Goal: Task Accomplishment & Management: Use online tool/utility

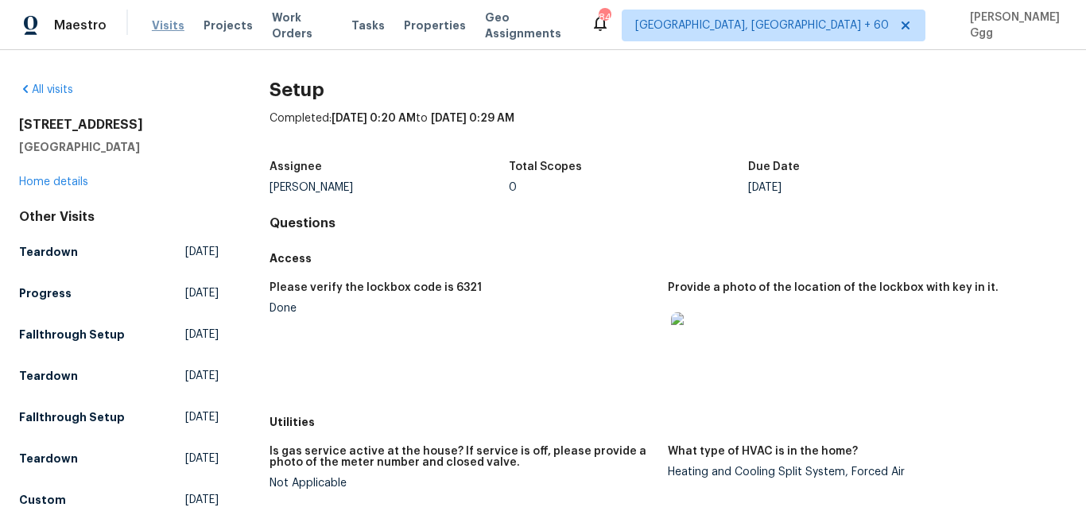
click at [164, 24] on span "Visits" at bounding box center [168, 25] width 33 height 16
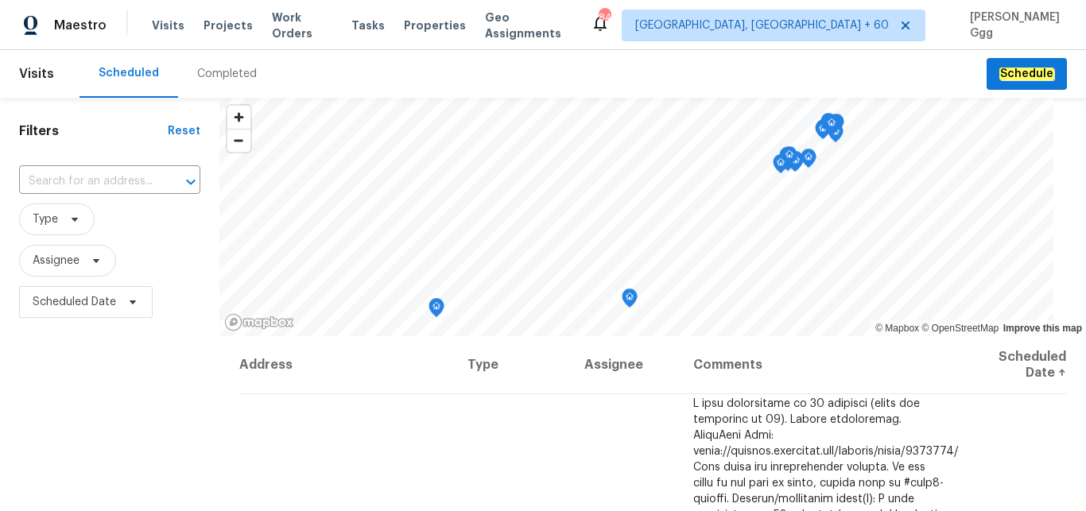
click at [225, 68] on div "Completed" at bounding box center [227, 74] width 60 height 16
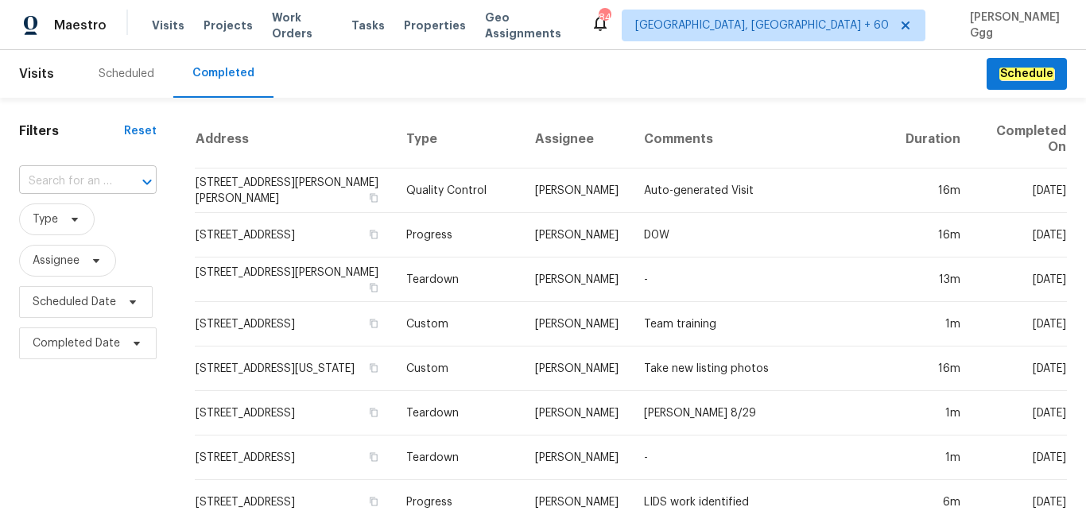
click at [67, 179] on input "text" at bounding box center [65, 181] width 93 height 25
paste input "[STREET_ADDRESS][PERSON_NAME][PERSON_NAME]"
drag, startPoint x: 78, startPoint y: 179, endPoint x: 149, endPoint y: 177, distance: 70.7
click at [112, 177] on input "[STREET_ADDRESS][PERSON_NAME][PERSON_NAME]" at bounding box center [65, 181] width 93 height 25
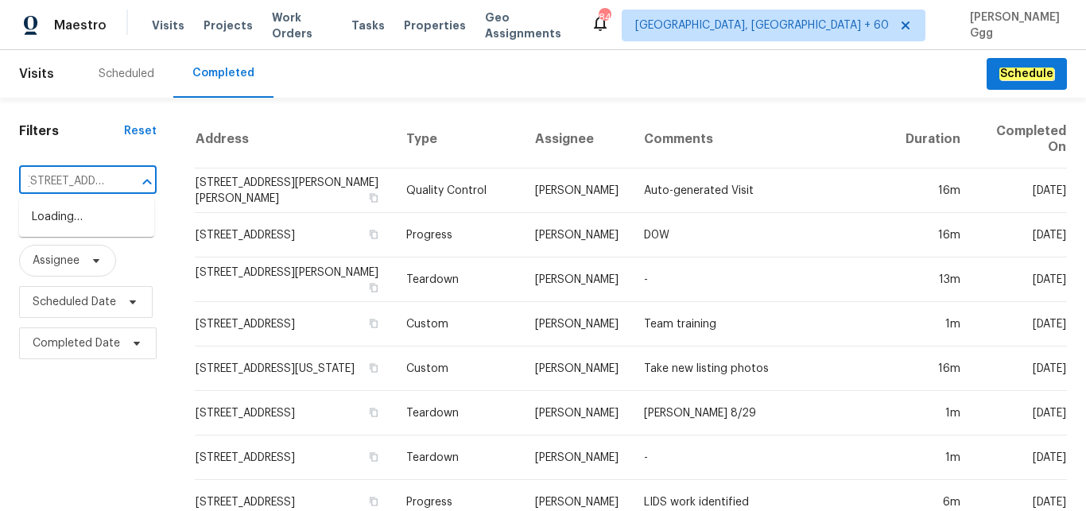
scroll to position [0, 0]
type input "205 [PERSON_NAME]"
click at [75, 215] on li "[STREET_ADDRESS][PERSON_NAME][PERSON_NAME]" at bounding box center [86, 234] width 135 height 60
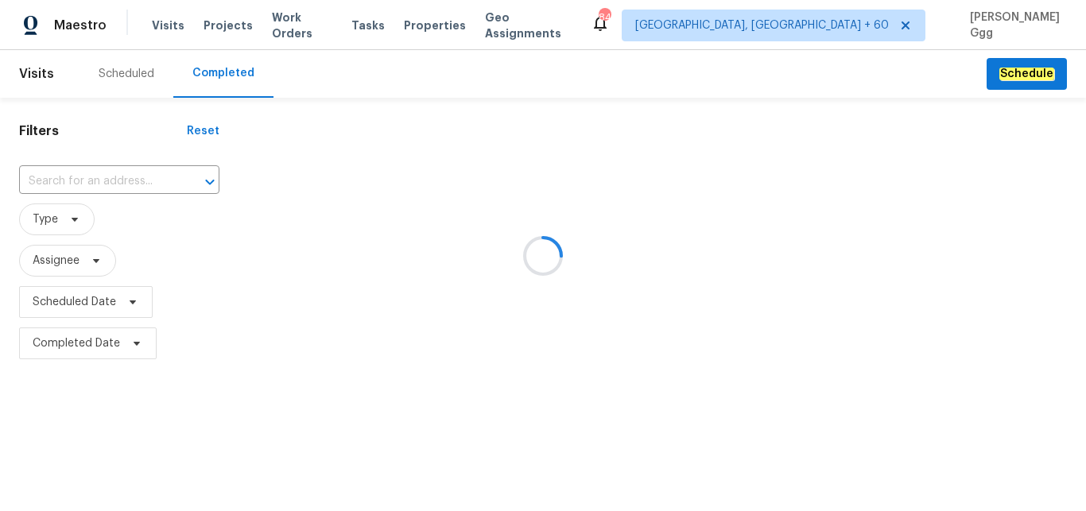
type input "[STREET_ADDRESS][PERSON_NAME][PERSON_NAME]"
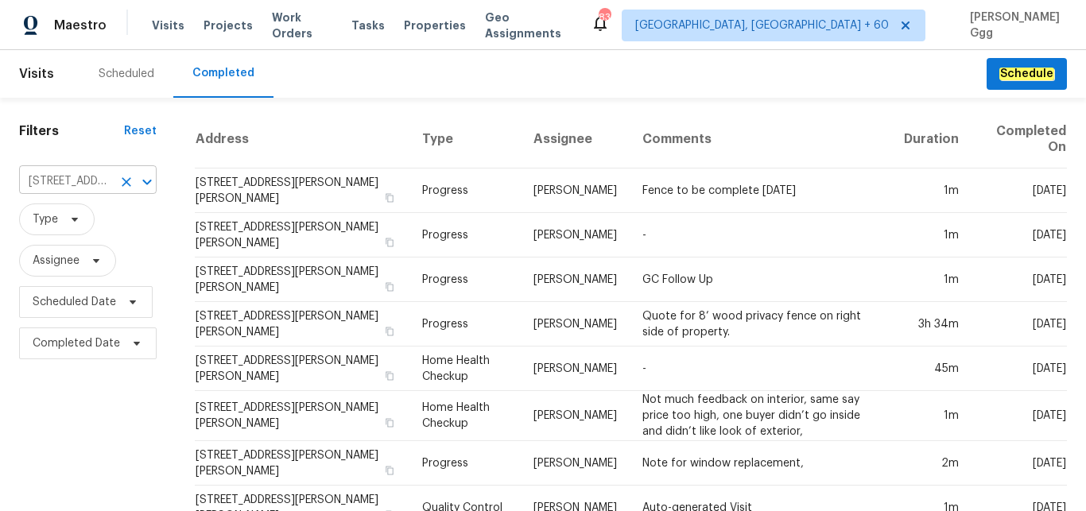
click at [79, 170] on input "[STREET_ADDRESS][PERSON_NAME][PERSON_NAME]" at bounding box center [65, 181] width 93 height 25
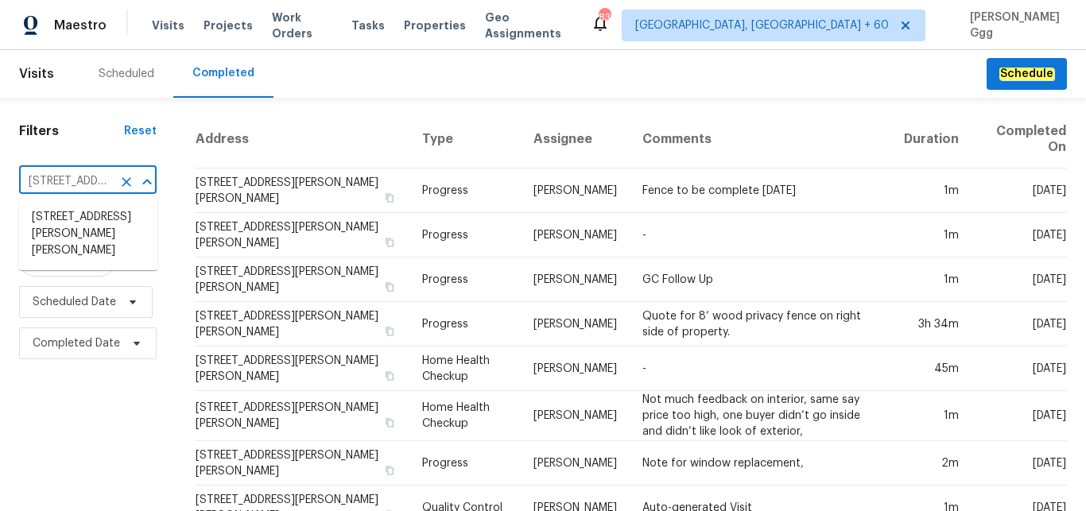
click at [75, 184] on input "[STREET_ADDRESS][PERSON_NAME][PERSON_NAME]" at bounding box center [65, 181] width 93 height 25
click at [45, 223] on li "[STREET_ADDRESS][PERSON_NAME][PERSON_NAME]" at bounding box center [88, 234] width 138 height 60
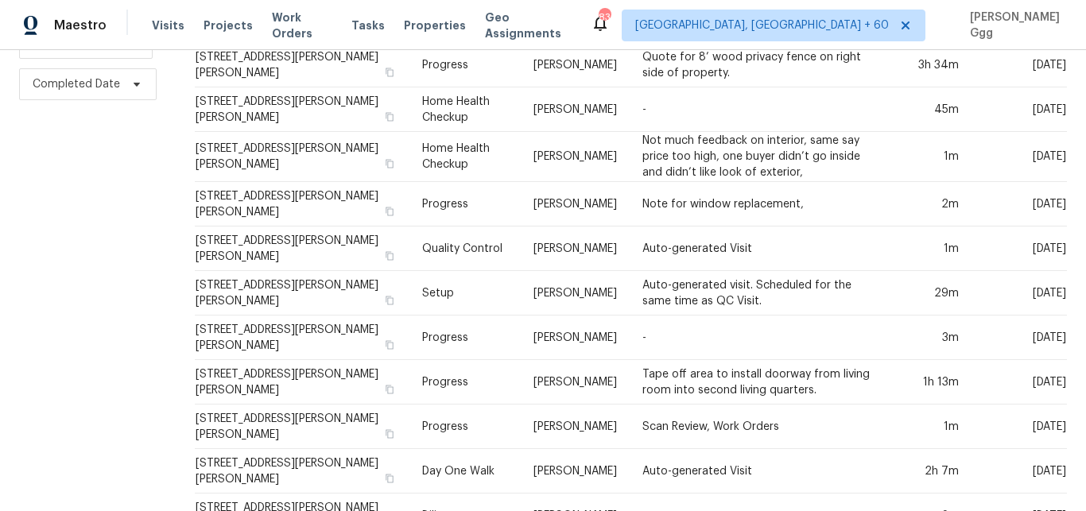
scroll to position [267, 0]
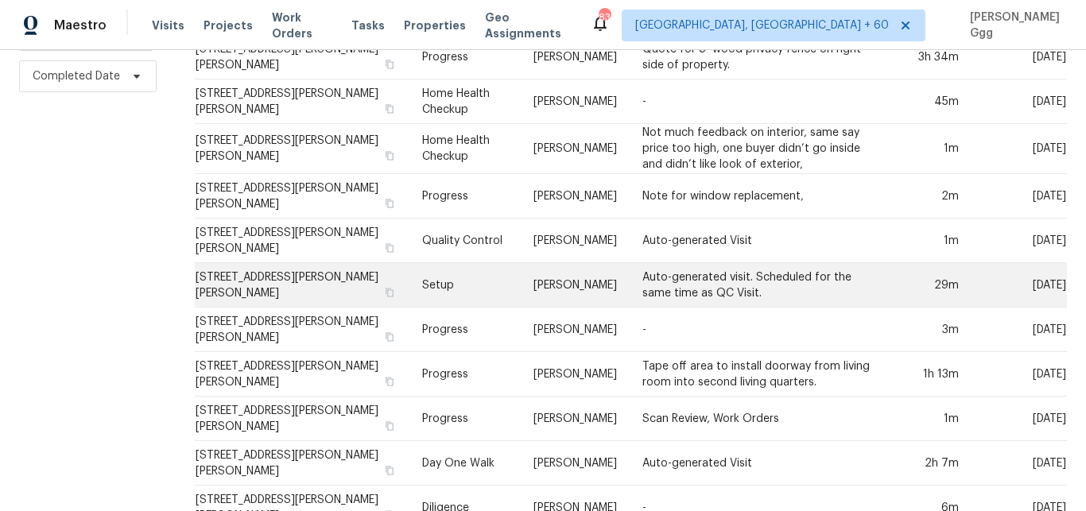
click at [434, 286] on td "Setup" at bounding box center [464, 285] width 111 height 45
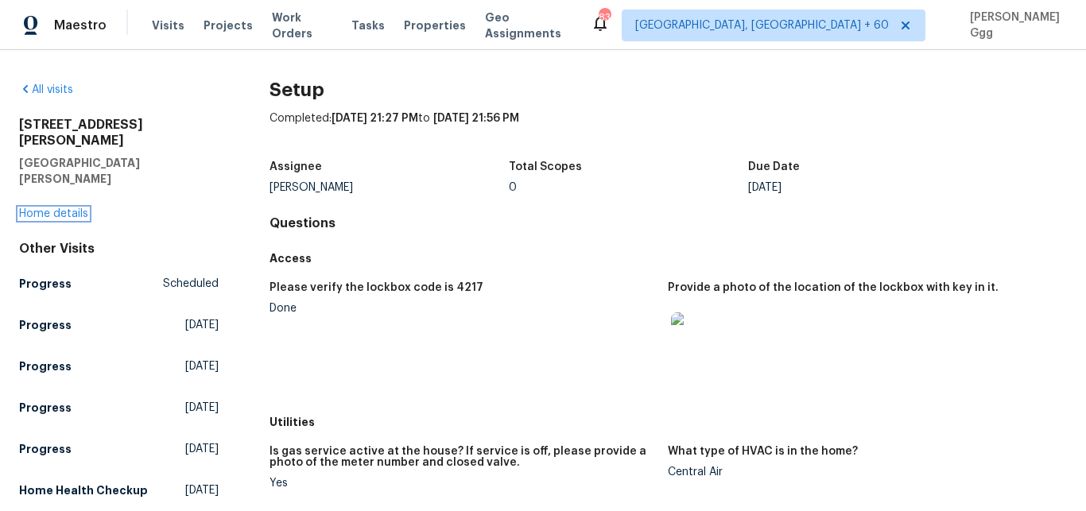
click at [54, 208] on link "Home details" at bounding box center [53, 213] width 69 height 11
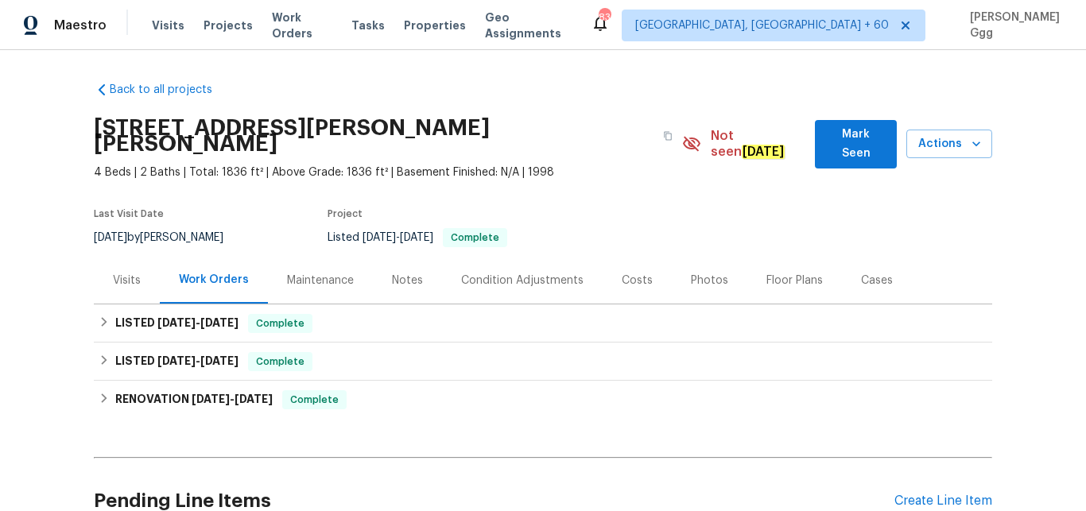
click at [693, 273] on div "Photos" at bounding box center [709, 281] width 37 height 16
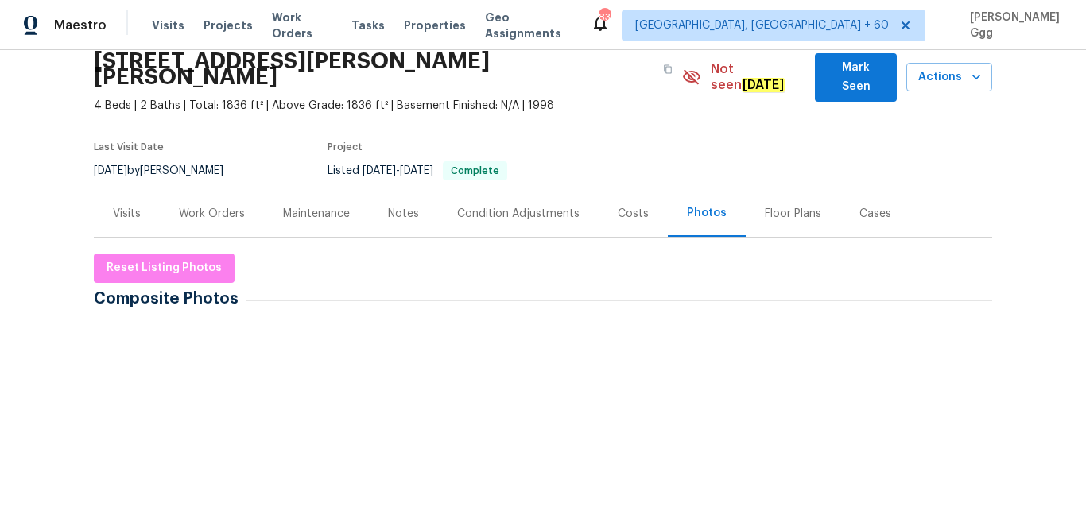
scroll to position [267, 0]
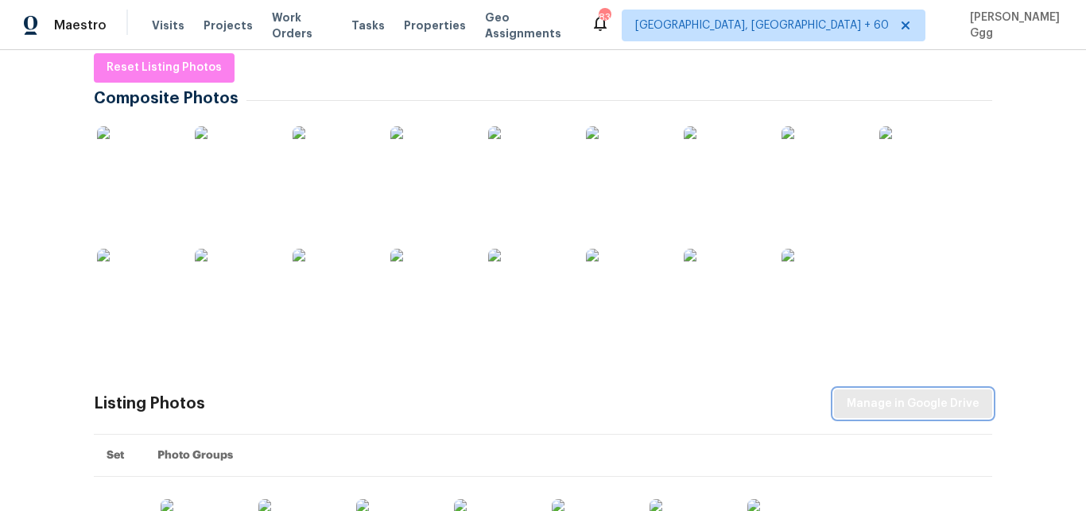
click at [879, 394] on span "Manage in Google Drive" at bounding box center [912, 404] width 133 height 20
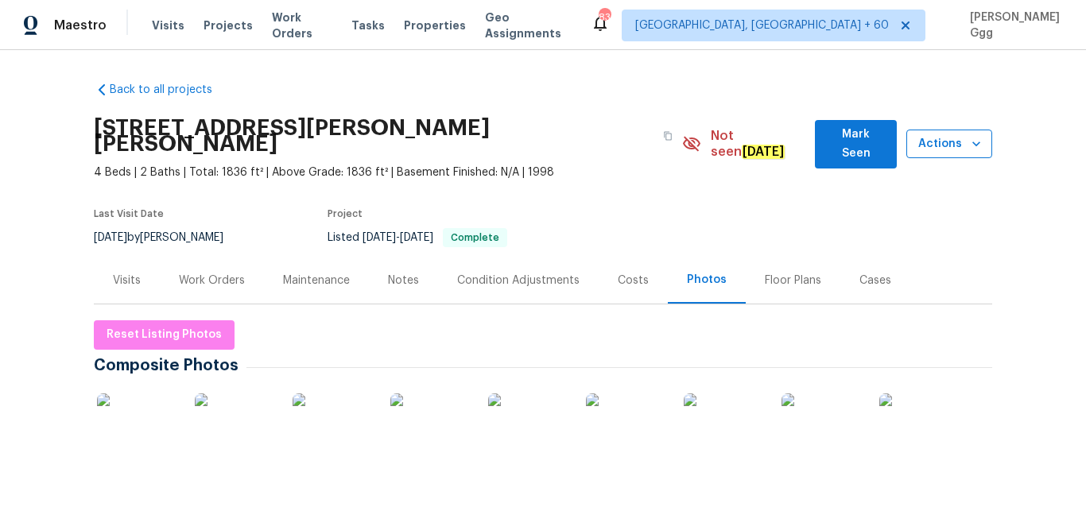
click at [968, 136] on icon "button" at bounding box center [976, 144] width 16 height 16
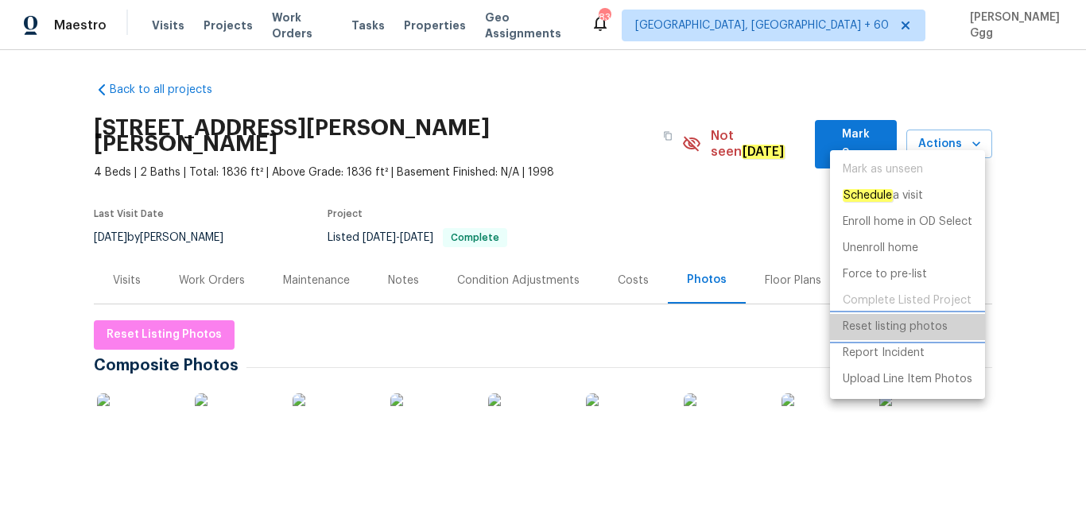
click at [904, 326] on p "Reset listing photos" at bounding box center [894, 327] width 105 height 17
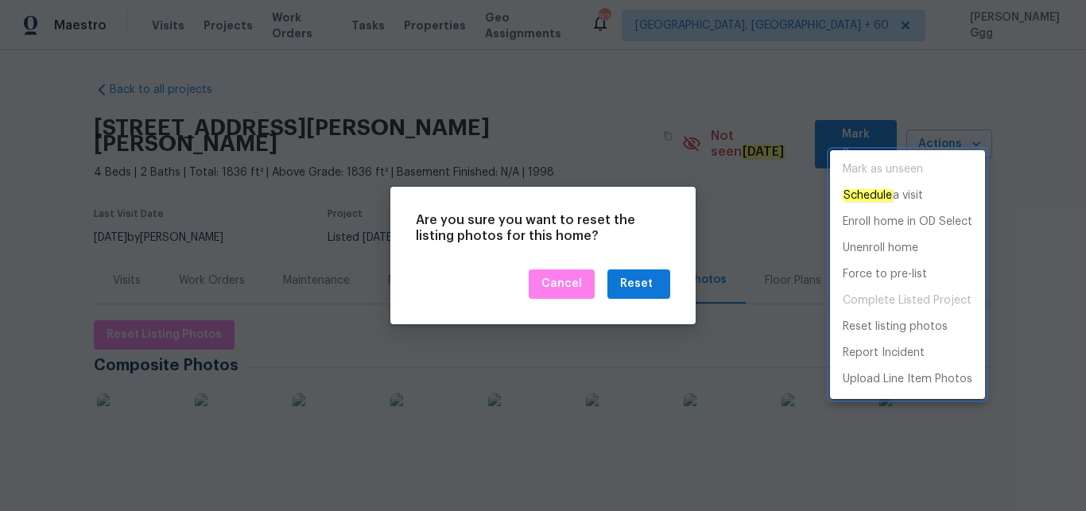
click at [642, 284] on div at bounding box center [543, 255] width 1086 height 511
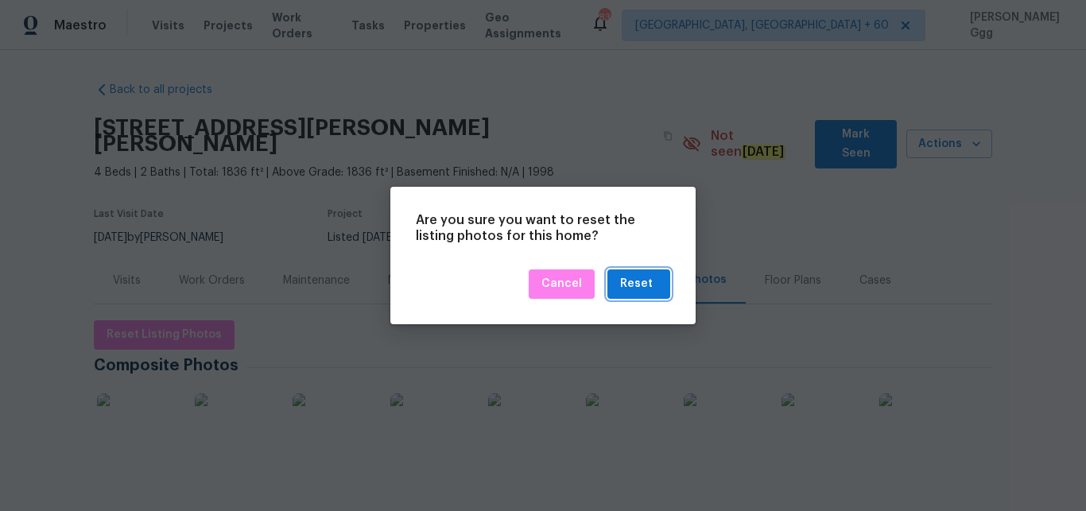
click at [642, 284] on div "Reset" at bounding box center [636, 284] width 33 height 20
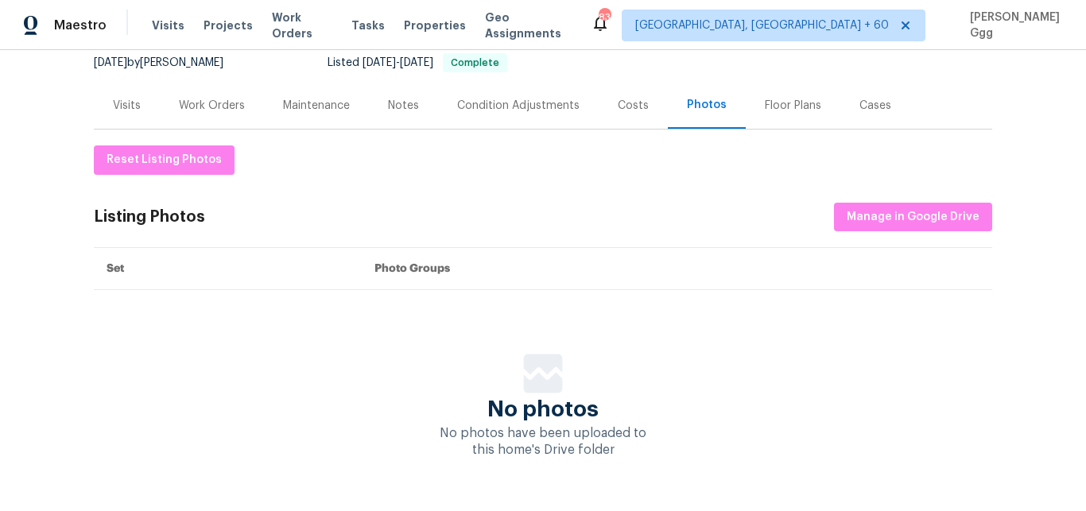
scroll to position [200, 0]
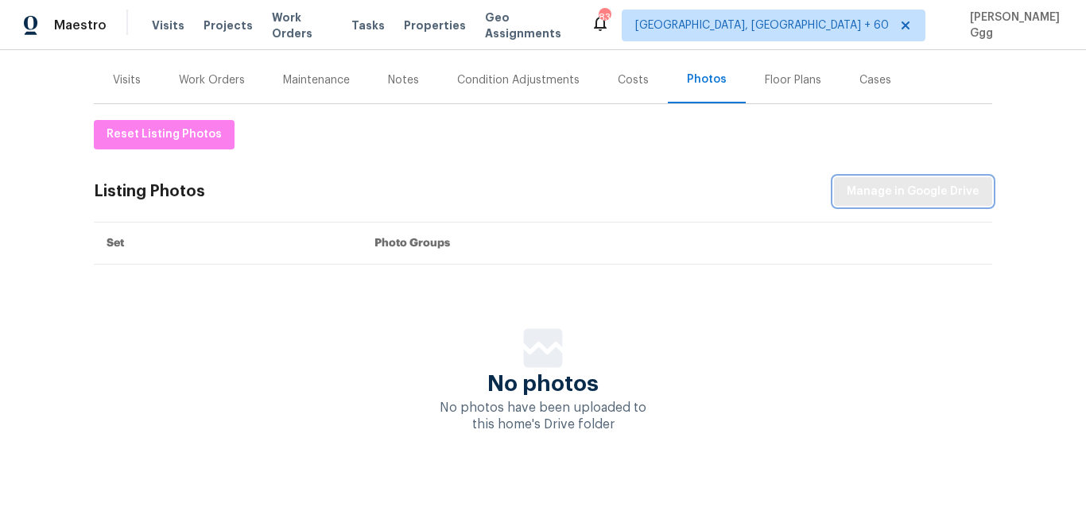
click at [900, 182] on span "Manage in Google Drive" at bounding box center [912, 192] width 133 height 20
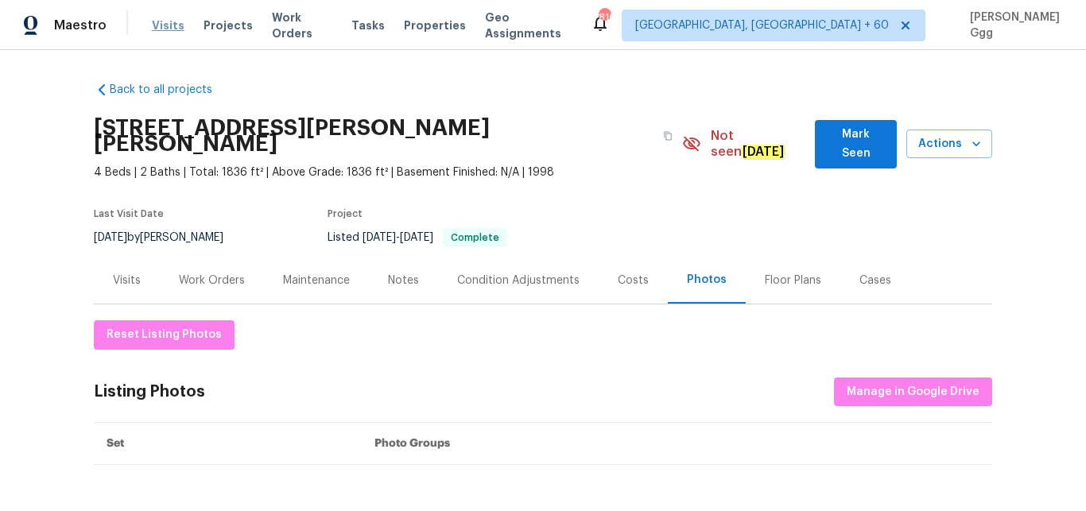
click at [166, 33] on span "Visits" at bounding box center [168, 25] width 33 height 16
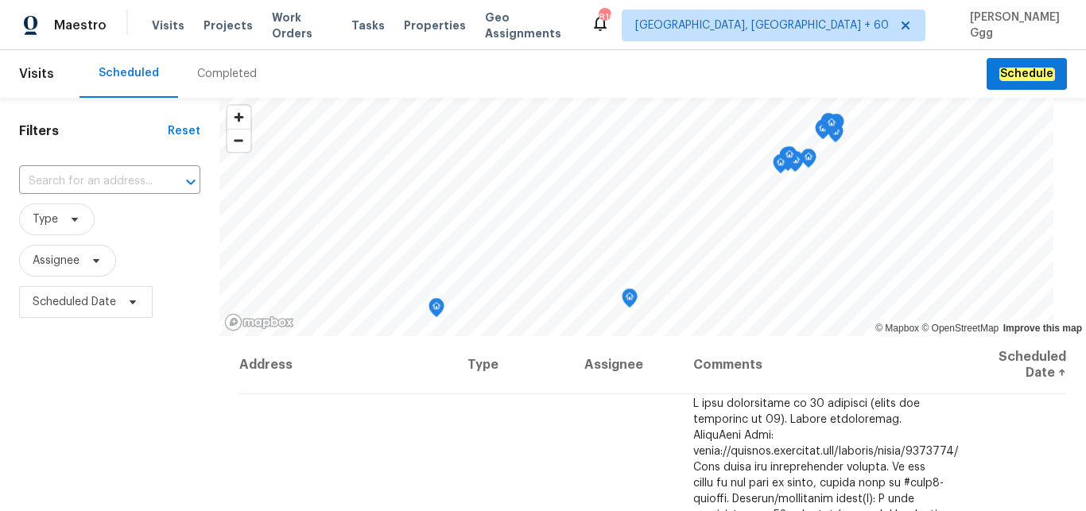
click at [211, 64] on div "Completed" at bounding box center [227, 74] width 98 height 48
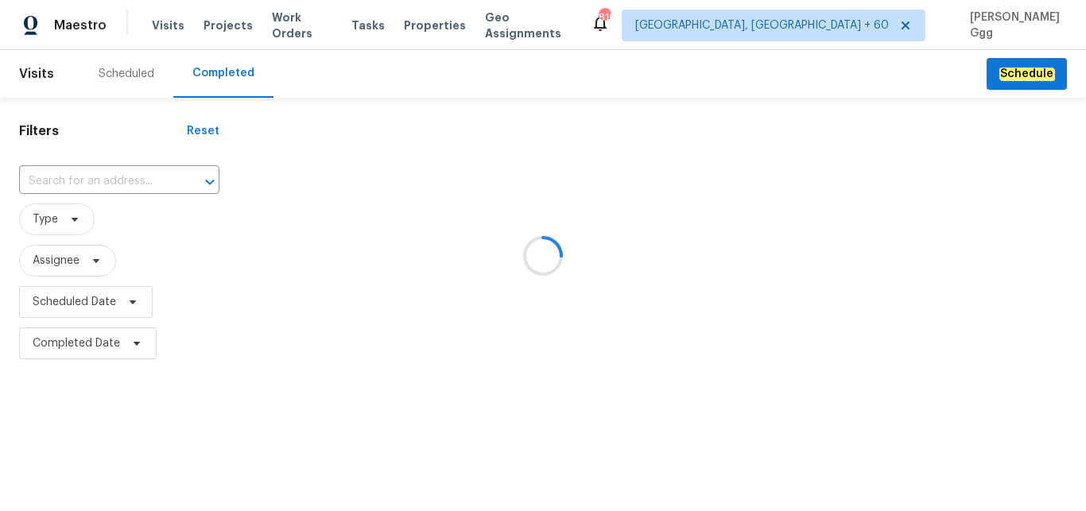
click at [66, 173] on div at bounding box center [543, 255] width 1086 height 511
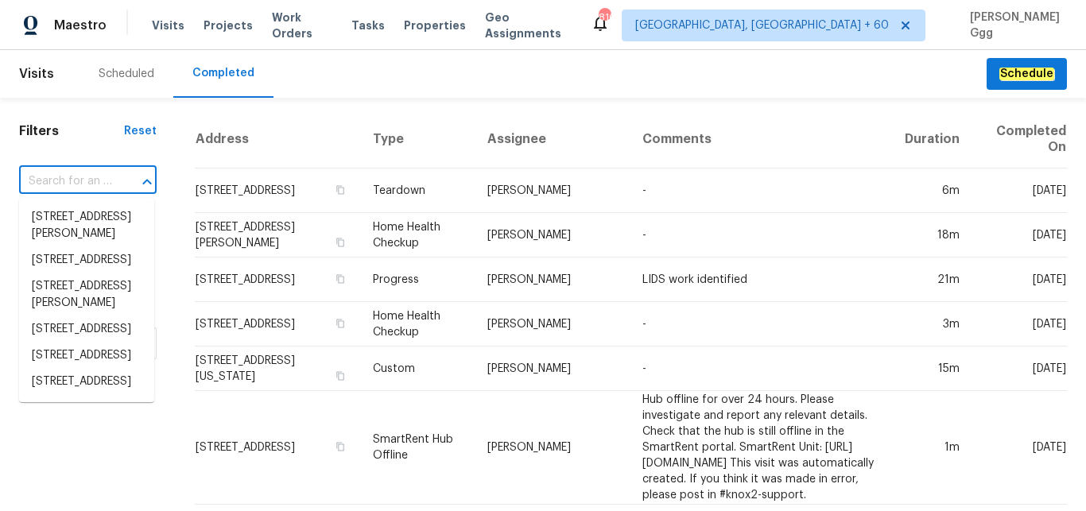
click at [56, 180] on input "text" at bounding box center [65, 181] width 93 height 25
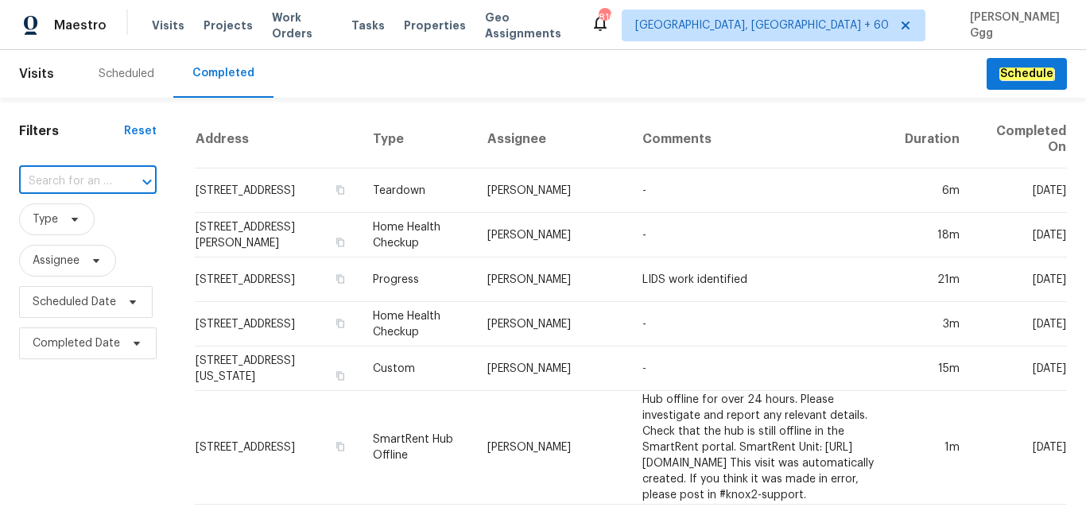
paste input "[STREET_ADDRESS][US_STATE]"
type input "[STREET_ADDRESS][US_STATE]"
click at [83, 237] on li "[STREET_ADDRESS][US_STATE]" at bounding box center [86, 225] width 135 height 43
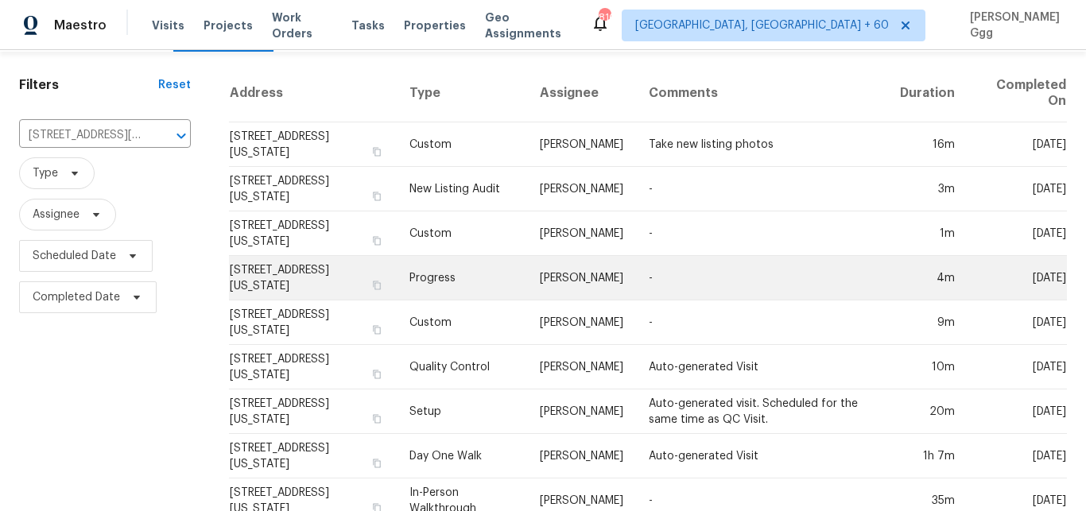
scroll to position [84, 0]
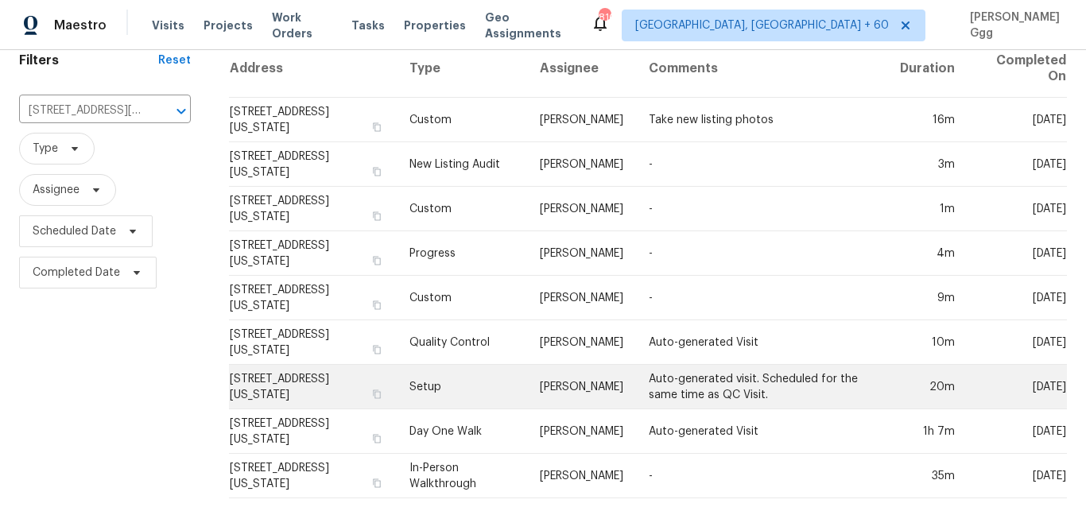
click at [452, 369] on td "Setup" at bounding box center [462, 387] width 130 height 45
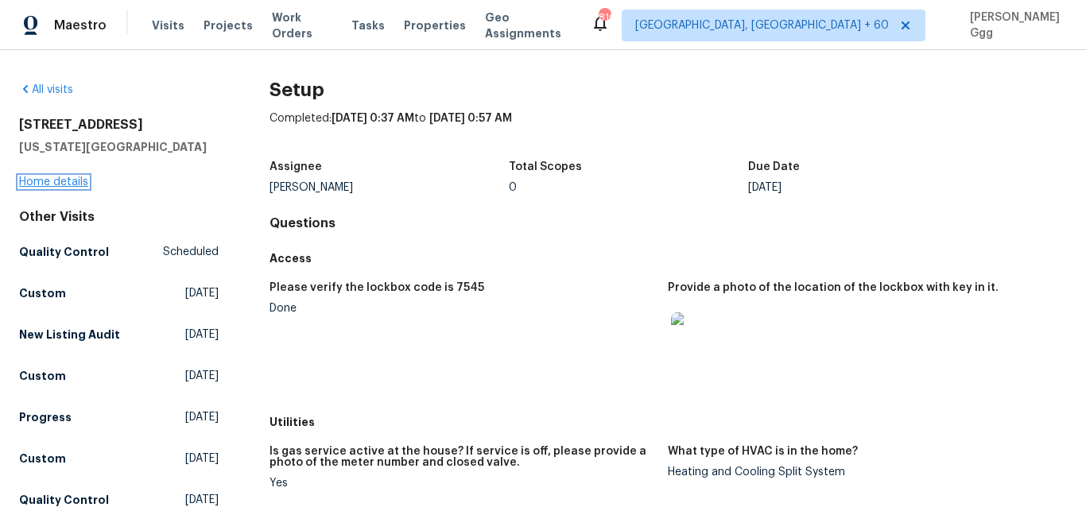
click at [48, 184] on link "Home details" at bounding box center [53, 181] width 69 height 11
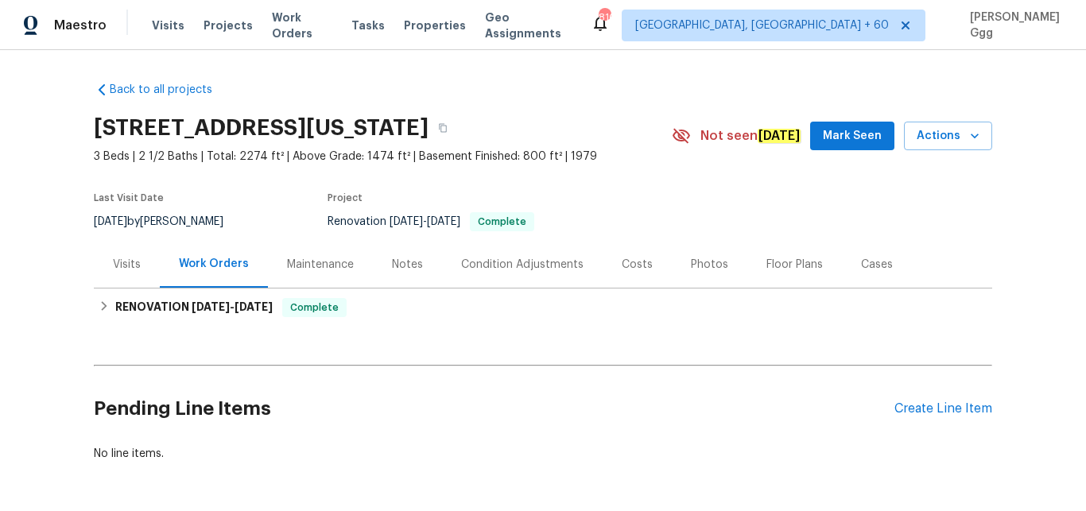
click at [705, 266] on div "Photos" at bounding box center [709, 265] width 37 height 16
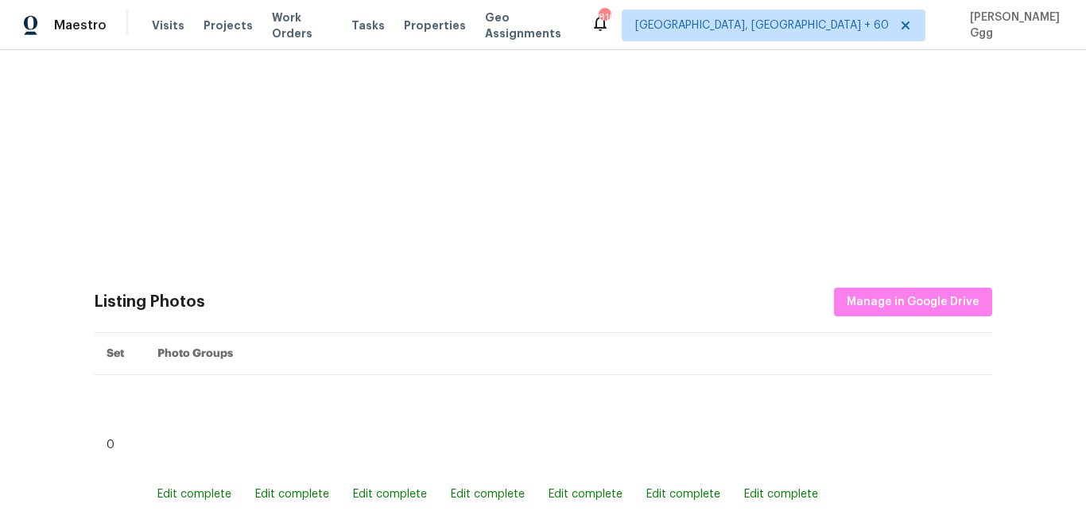
scroll to position [401, 0]
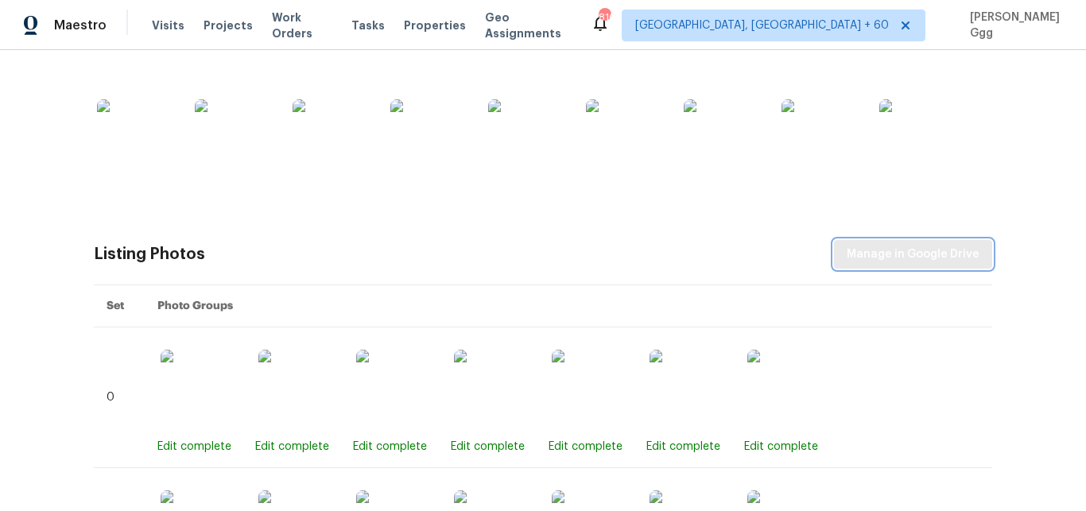
click at [857, 258] on span "Manage in Google Drive" at bounding box center [912, 255] width 133 height 20
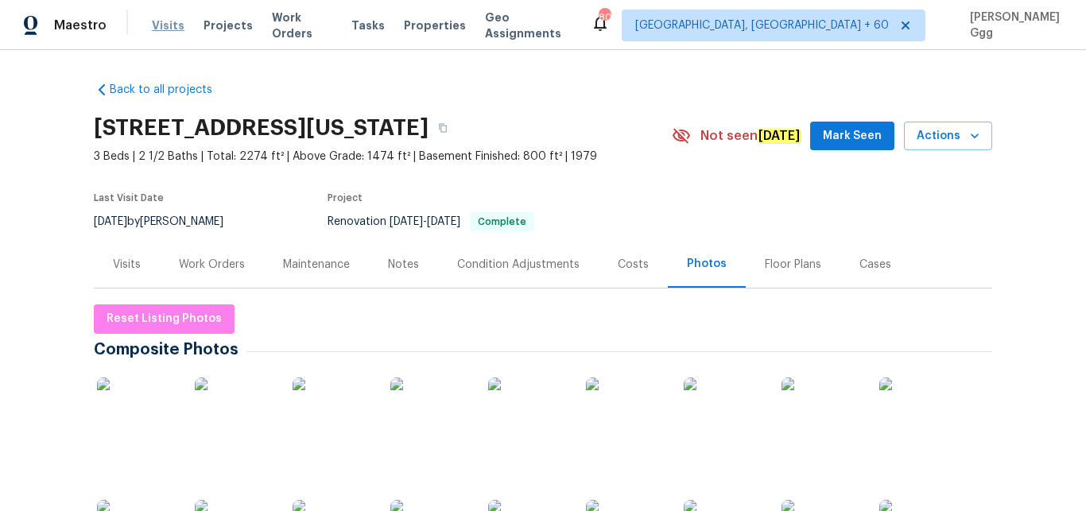
click at [162, 23] on span "Visits" at bounding box center [168, 25] width 33 height 16
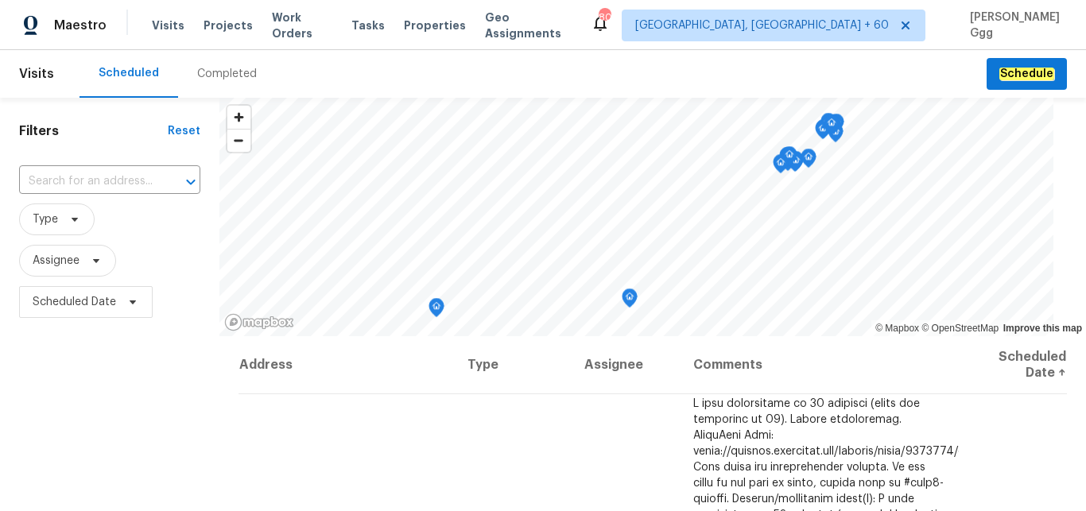
click at [222, 74] on div "Completed" at bounding box center [227, 74] width 60 height 16
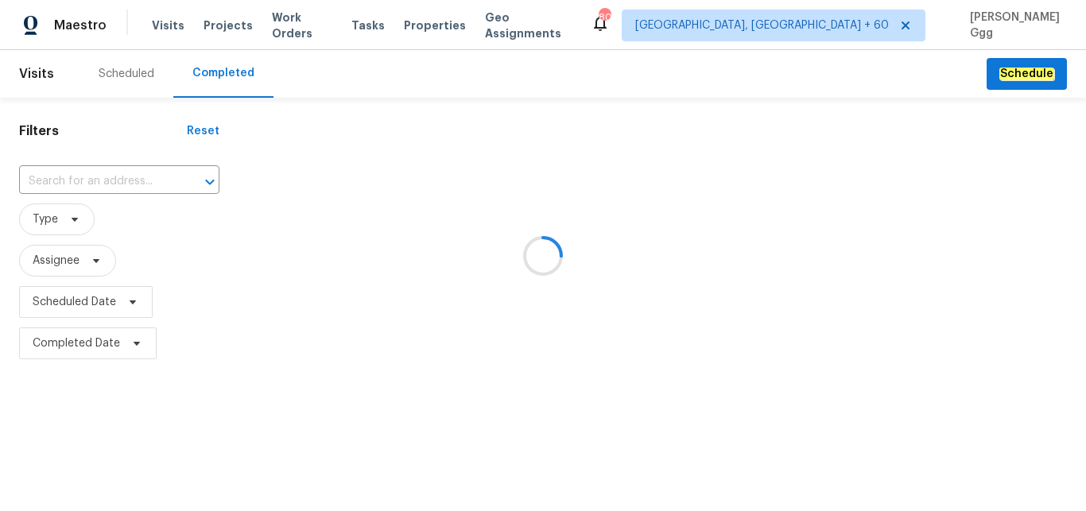
click at [82, 180] on div at bounding box center [543, 255] width 1086 height 511
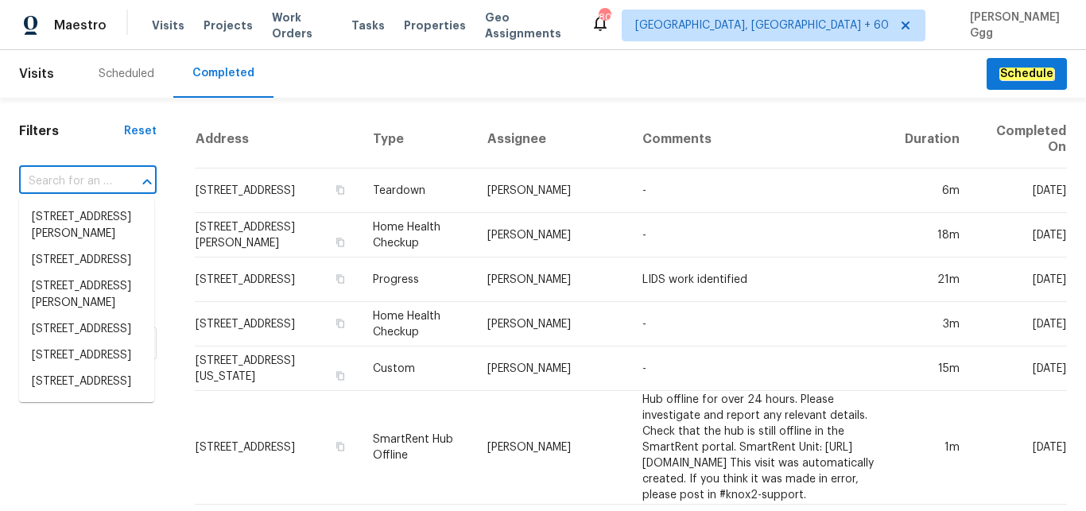
paste input "[STREET_ADDRESS]"
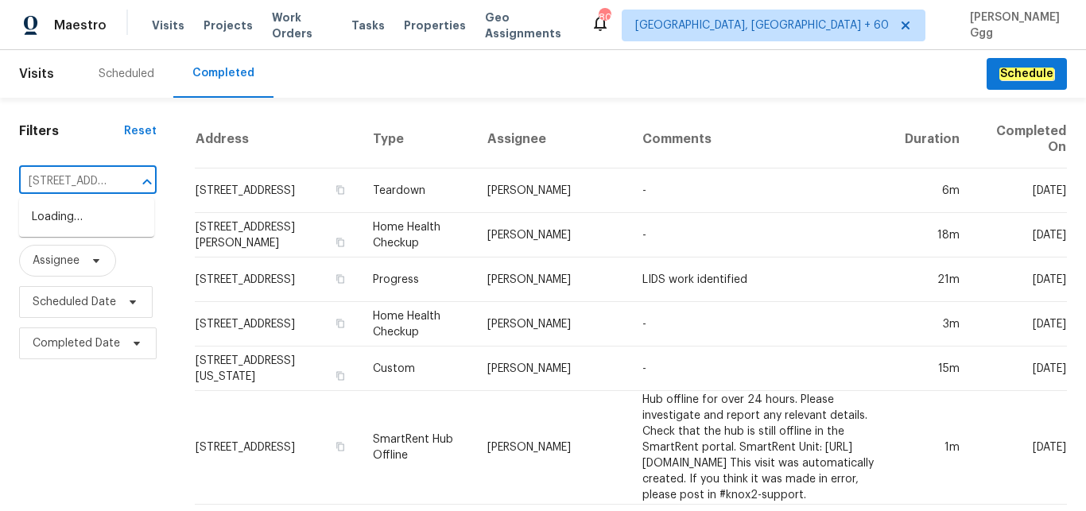
type input "[STREET_ADDRESS]"
click at [38, 217] on li "[STREET_ADDRESS]" at bounding box center [86, 217] width 135 height 26
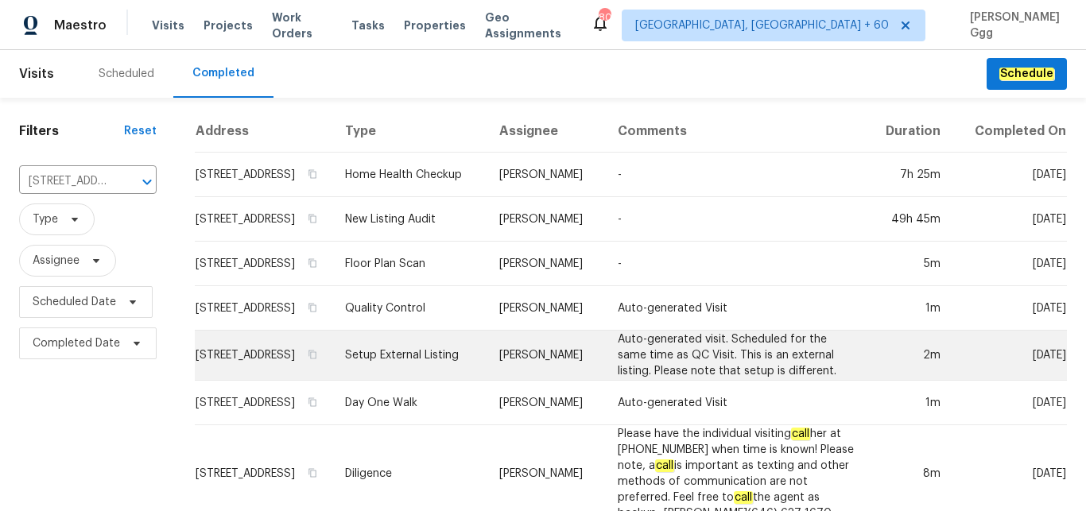
click at [443, 369] on td "Setup External Listing" at bounding box center [409, 356] width 154 height 50
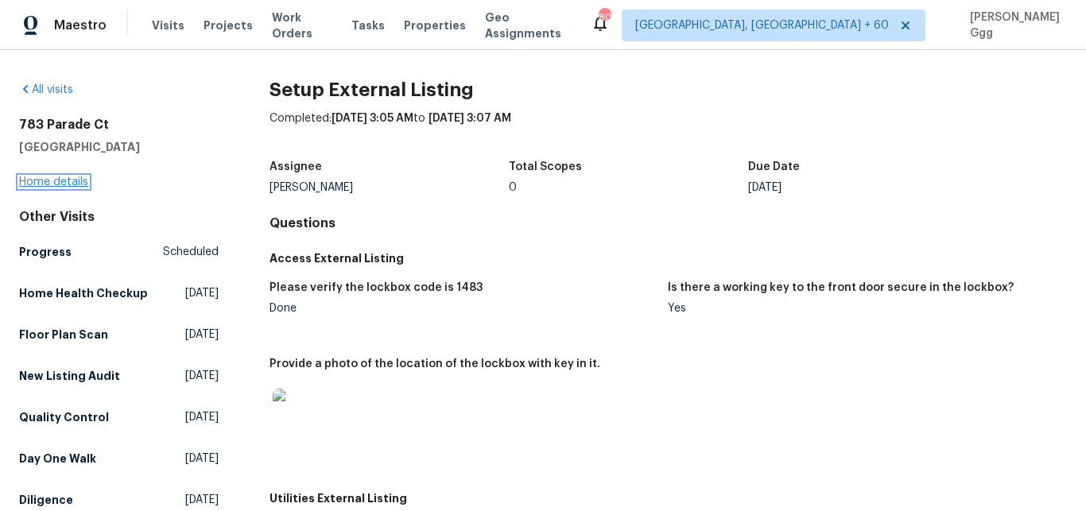
click at [52, 182] on link "Home details" at bounding box center [53, 181] width 69 height 11
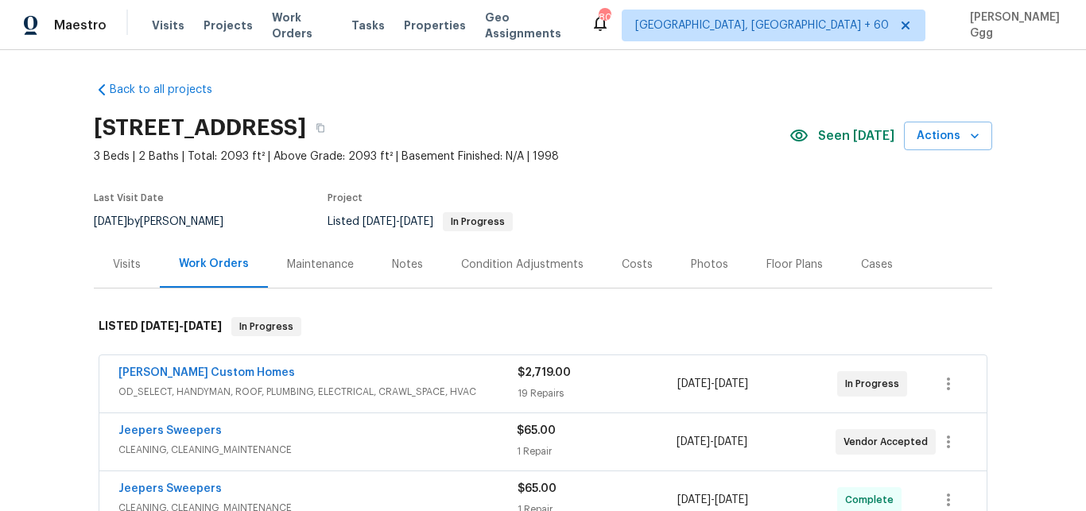
click at [691, 270] on div "Photos" at bounding box center [709, 265] width 37 height 16
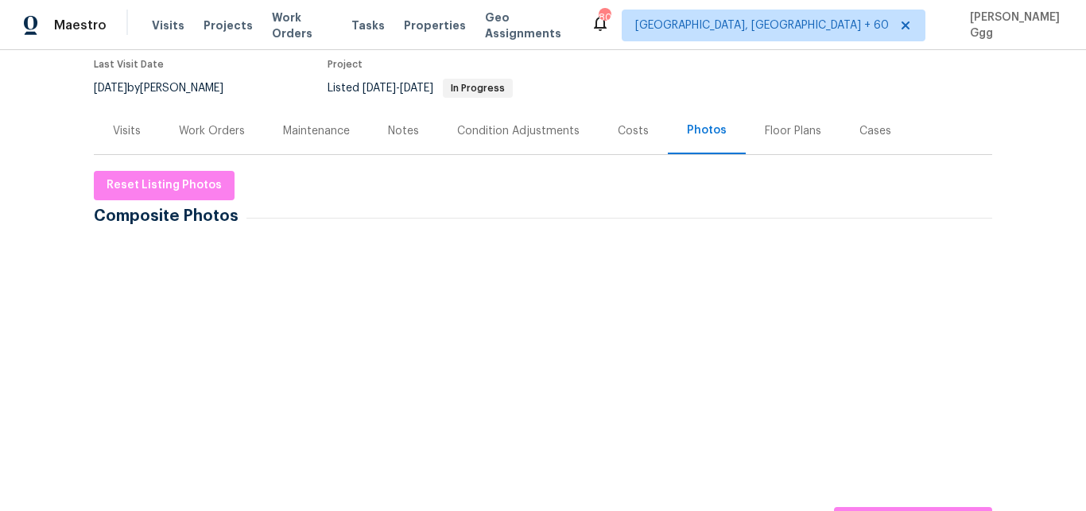
scroll to position [267, 0]
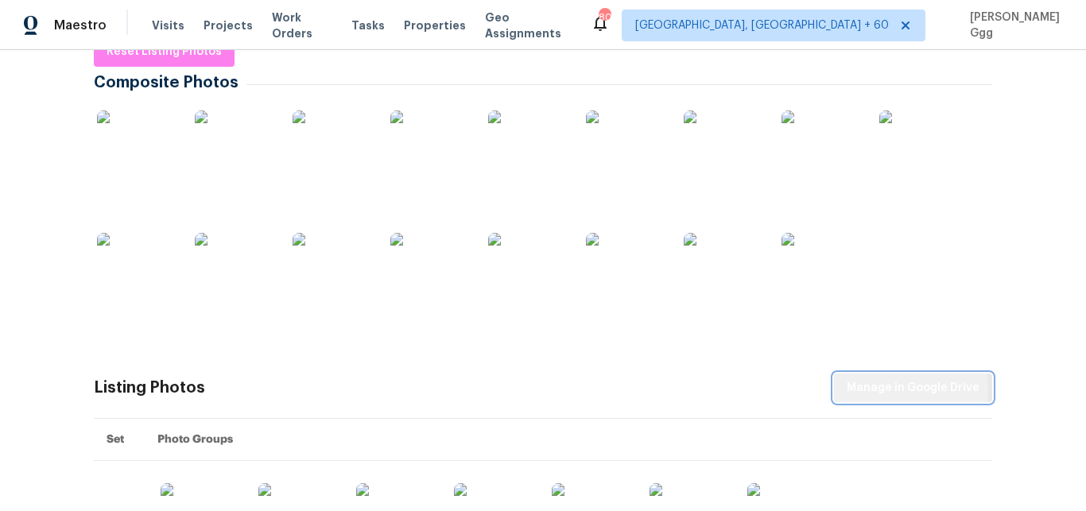
click at [897, 390] on span "Manage in Google Drive" at bounding box center [912, 388] width 133 height 20
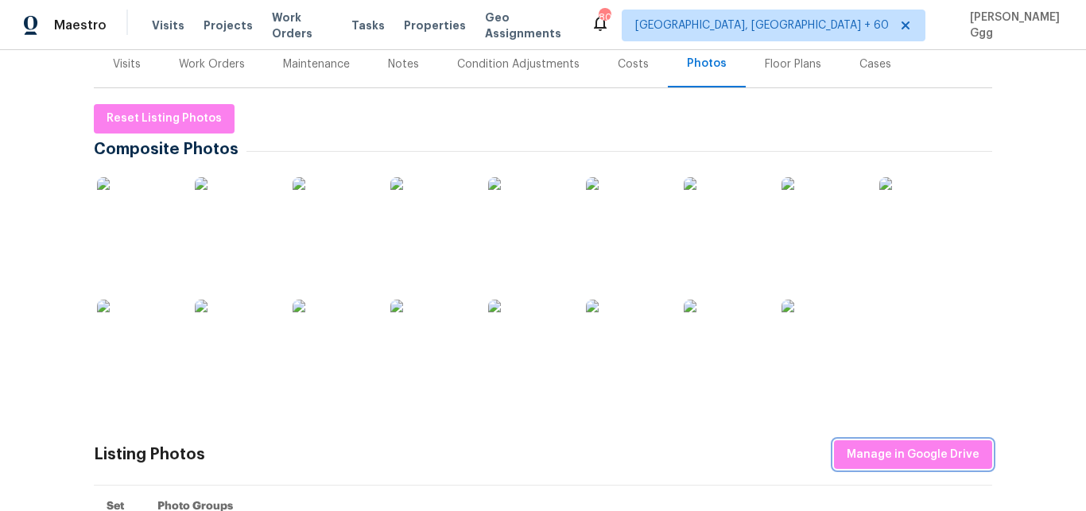
scroll to position [0, 0]
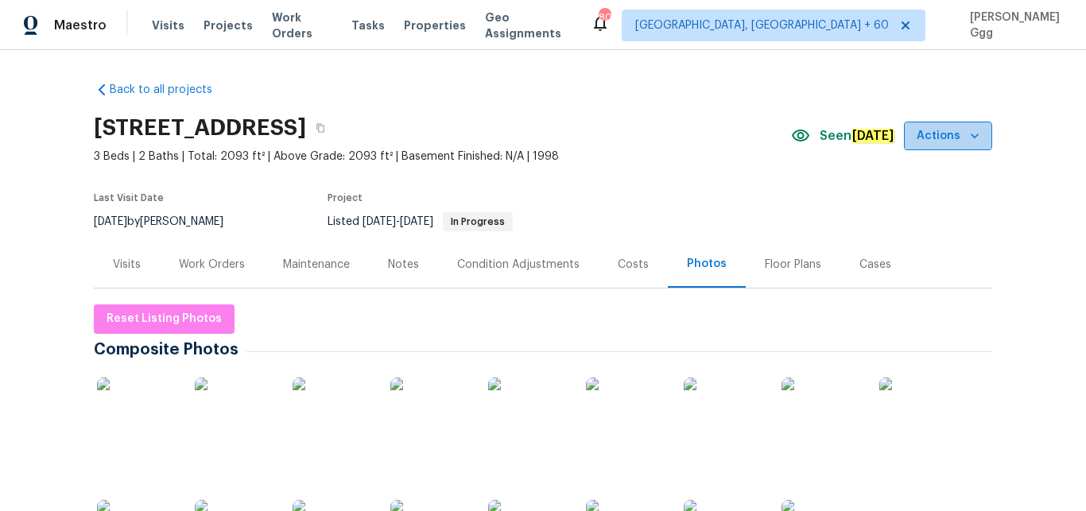
click at [966, 132] on icon "button" at bounding box center [974, 136] width 16 height 16
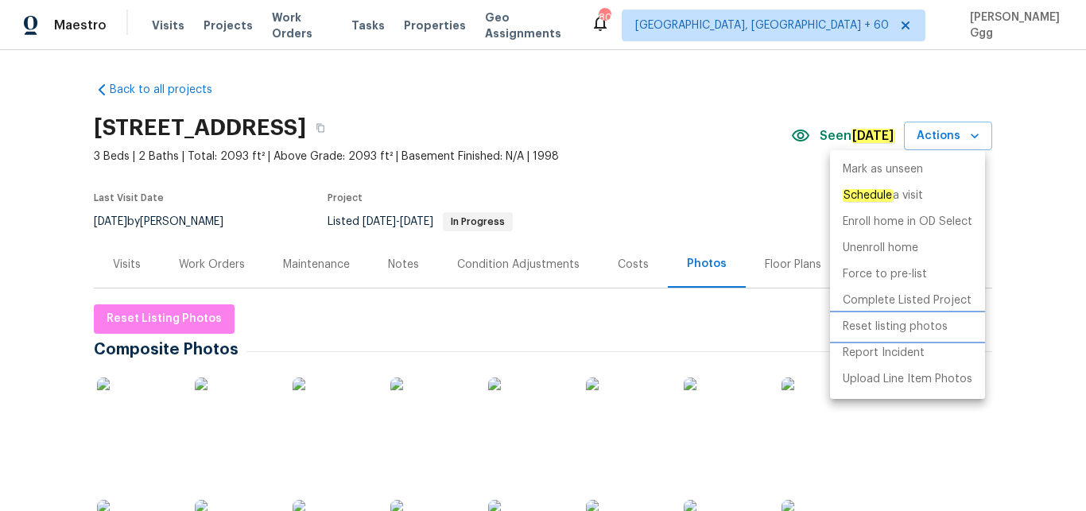
click at [906, 327] on p "Reset listing photos" at bounding box center [894, 327] width 105 height 17
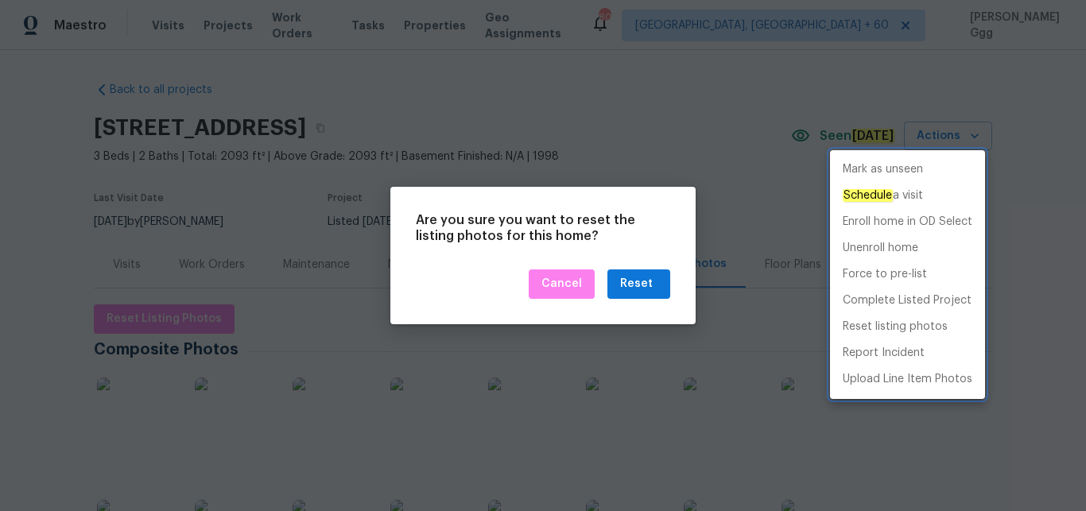
click at [654, 285] on div at bounding box center [543, 255] width 1086 height 511
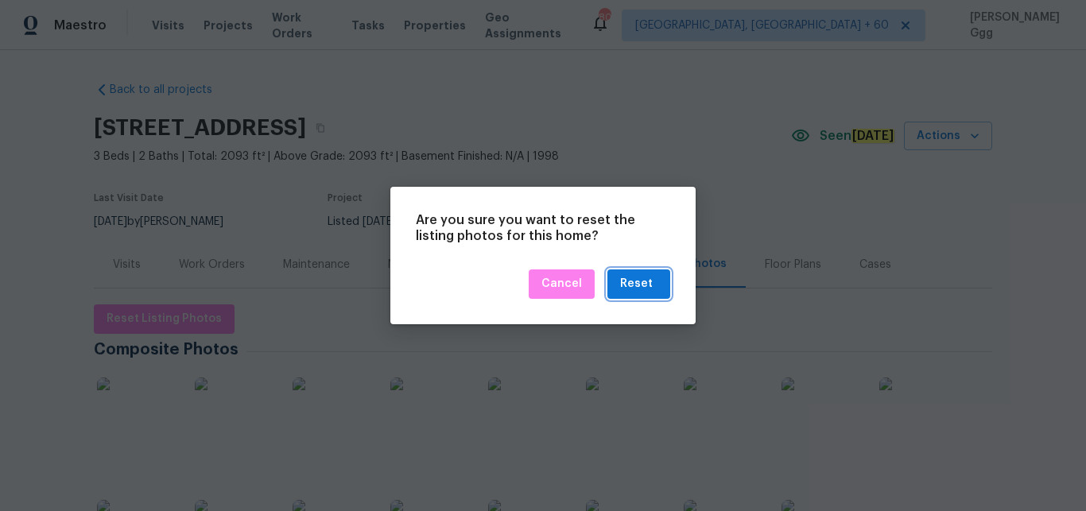
click at [654, 285] on div "Reset" at bounding box center [638, 284] width 37 height 20
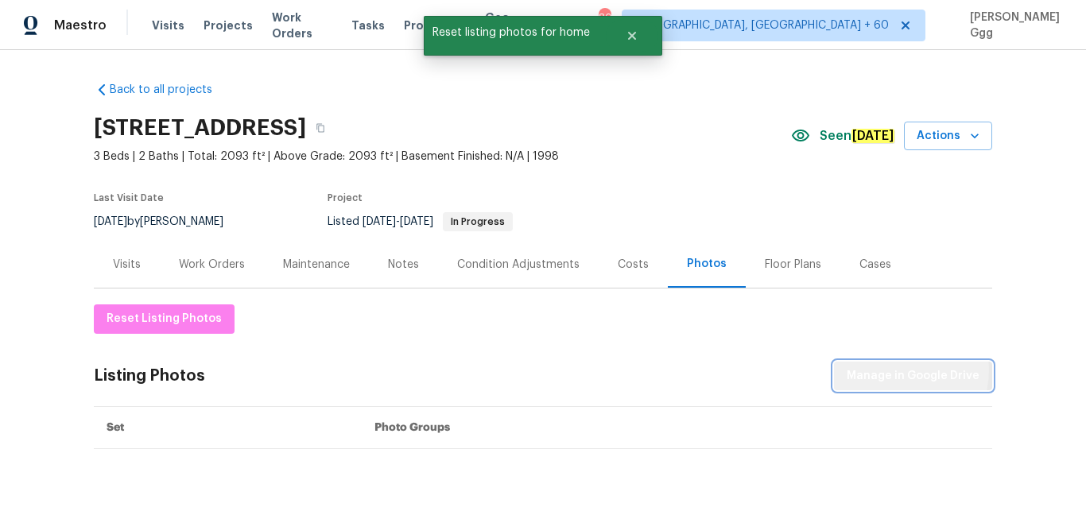
click at [895, 370] on span "Manage in Google Drive" at bounding box center [912, 376] width 133 height 20
